Goal: Task Accomplishment & Management: Manage account settings

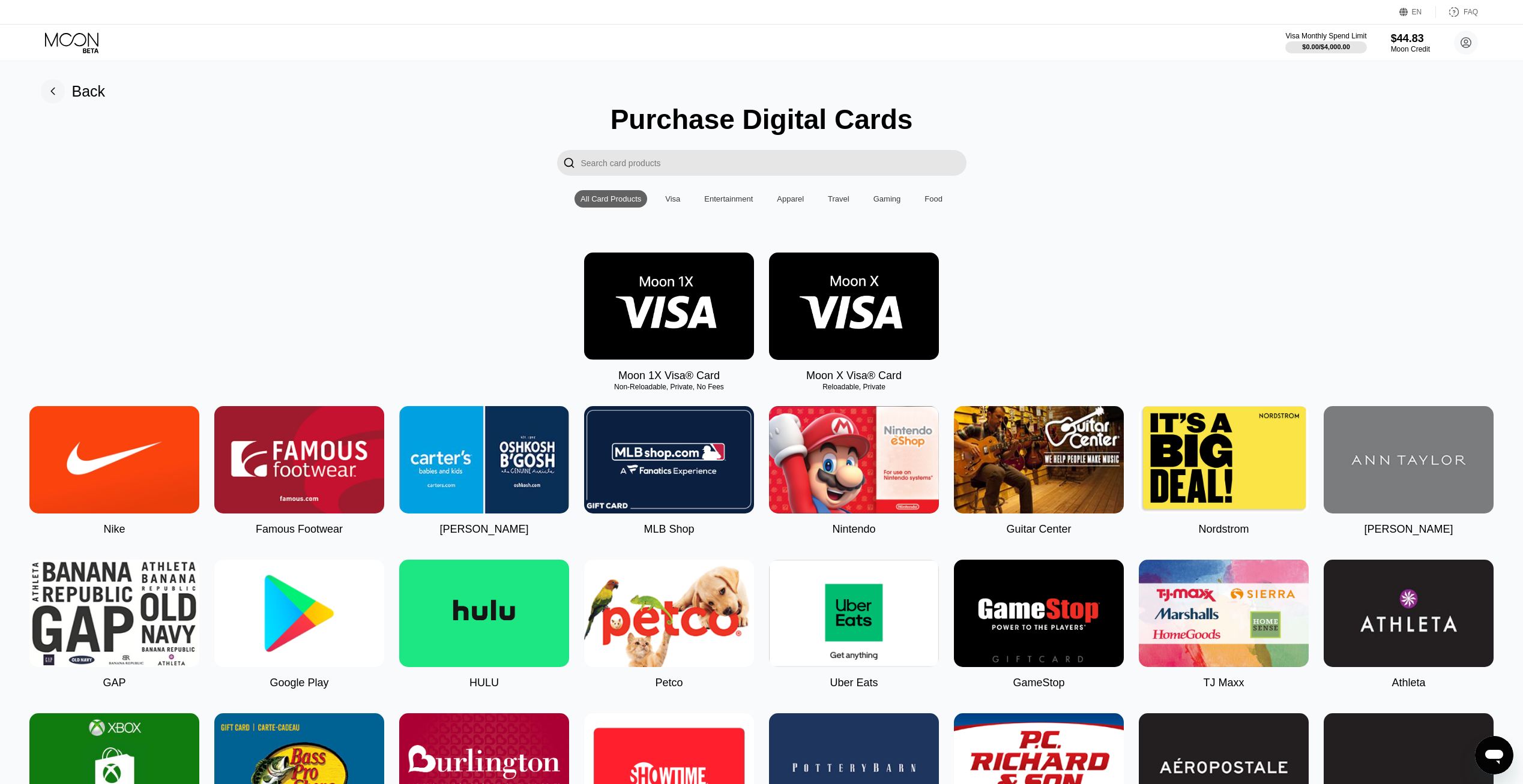
click at [80, 48] on icon at bounding box center [73, 43] width 56 height 21
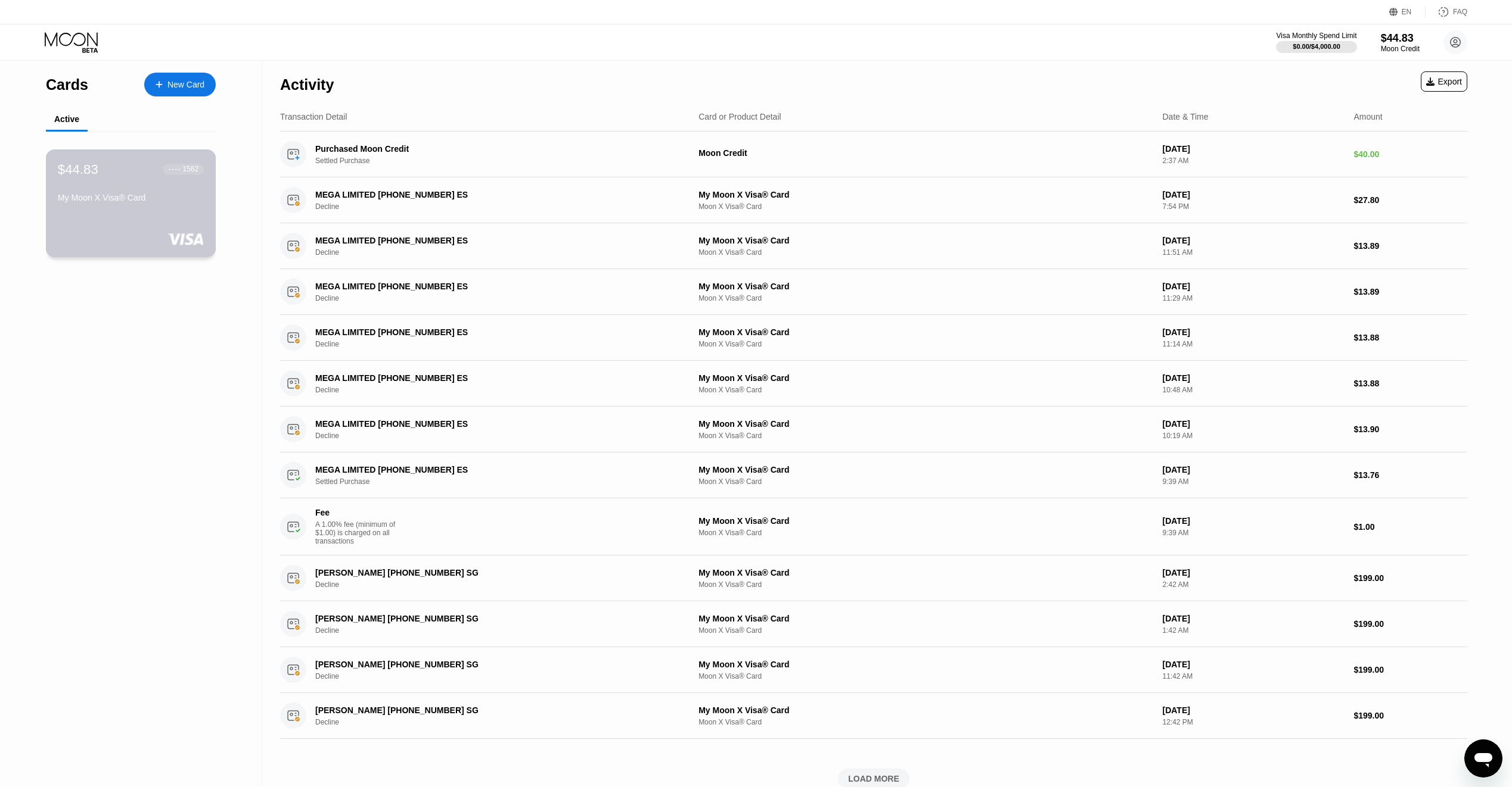
click at [107, 177] on div "$44.83 ● ● ● ● 1562" at bounding box center [131, 168] width 146 height 16
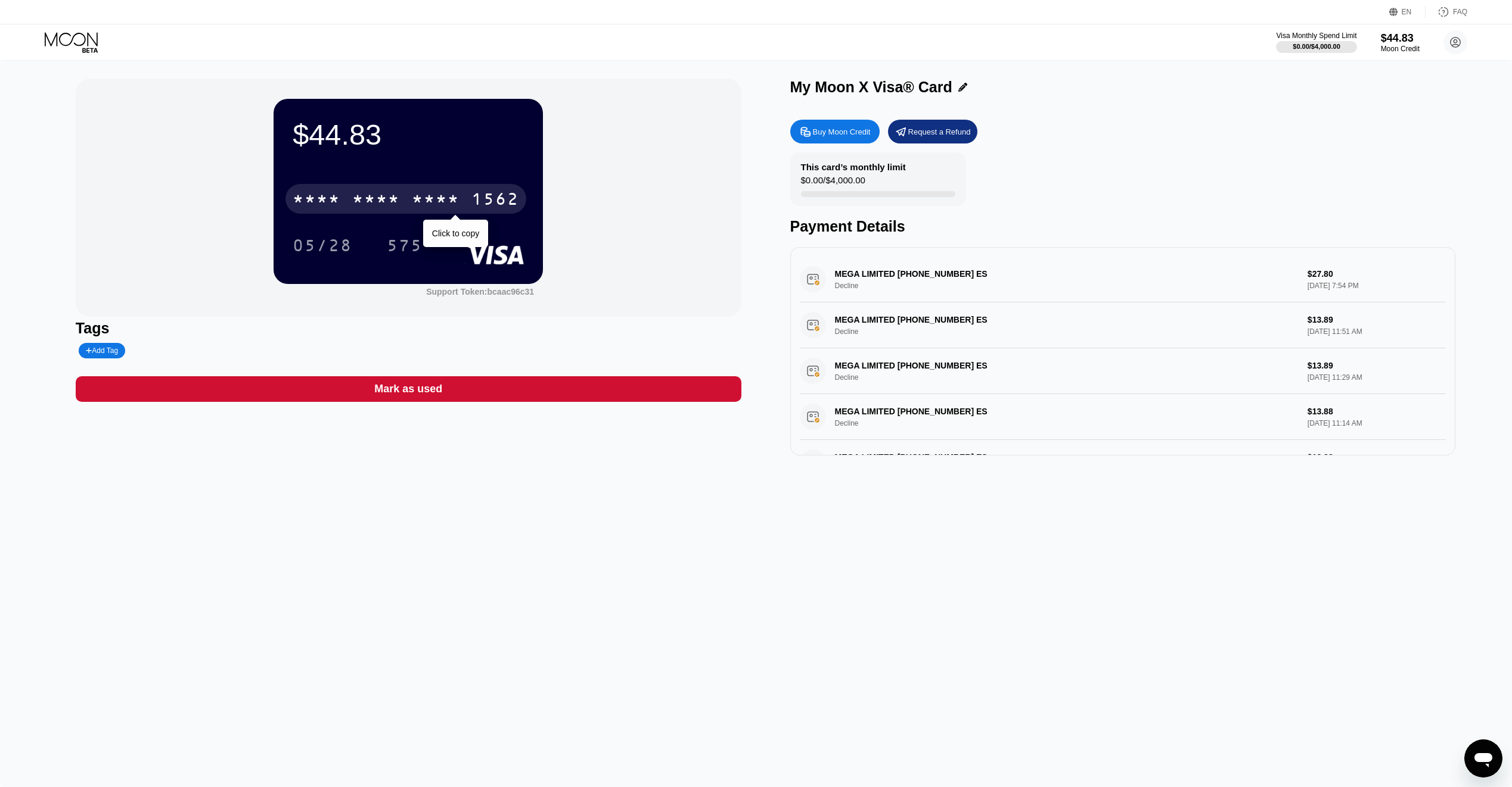
click at [430, 201] on div "* * * *" at bounding box center [436, 200] width 47 height 19
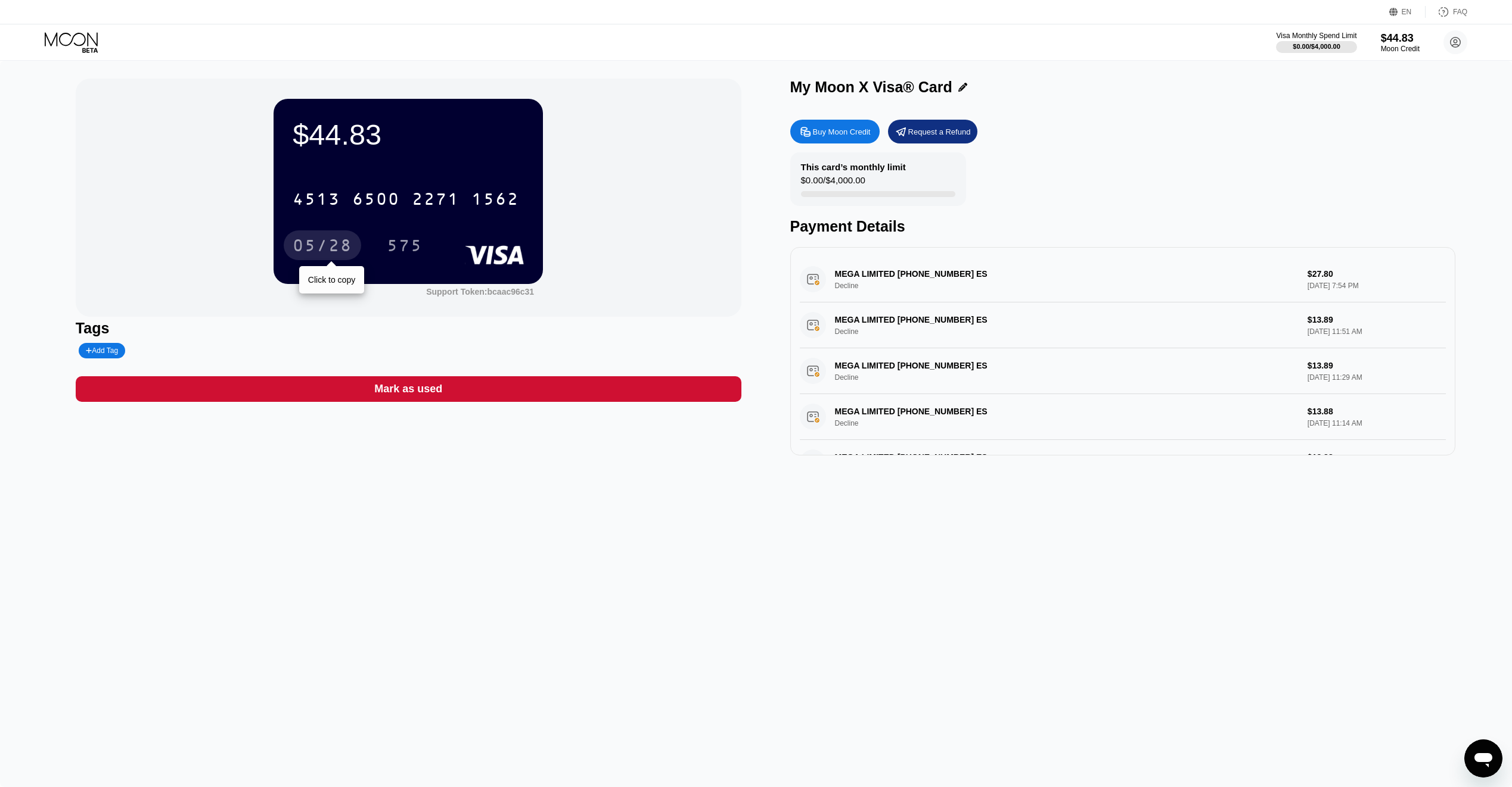
drag, startPoint x: 323, startPoint y: 253, endPoint x: 204, endPoint y: 71, distance: 217.5
click at [322, 252] on div "05/28" at bounding box center [322, 247] width 60 height 19
drag, startPoint x: 411, startPoint y: 248, endPoint x: 308, endPoint y: 128, distance: 158.1
click at [411, 249] on div "575" at bounding box center [405, 247] width 36 height 19
